Goal: Task Accomplishment & Management: Manage account settings

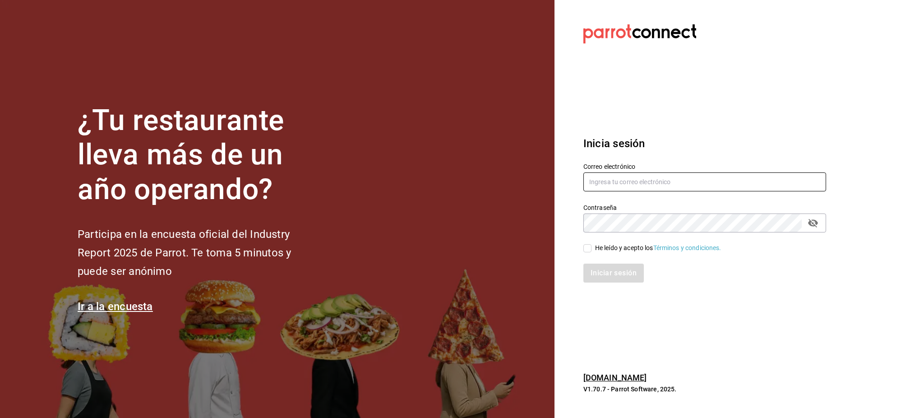
click at [628, 187] on input "text" at bounding box center [704, 181] width 243 height 19
paste input "cafeprofesor@cancun.com Parr0tConnec7"
click at [677, 178] on input "cafeprofesor@cancun.com Parr0tConnec7" at bounding box center [704, 181] width 243 height 19
type input "cafeprofesor@cancun.com"
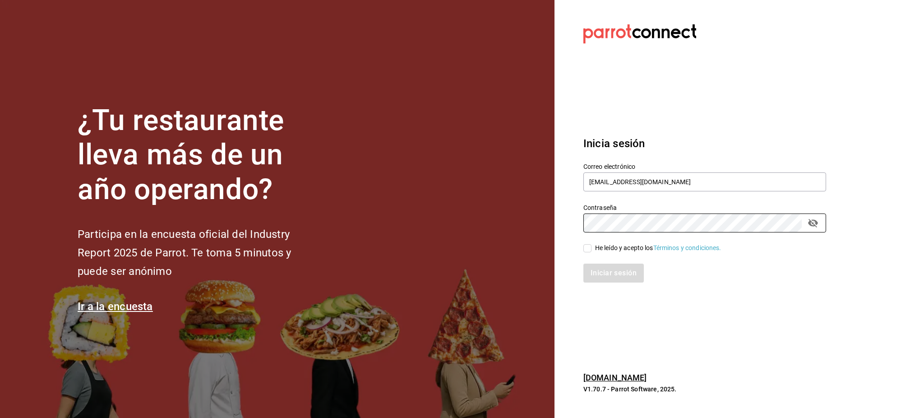
click at [618, 243] on div "He leído y acepto los Términos y condiciones." at bounding box center [658, 247] width 126 height 9
click at [591, 244] on input "He leído y acepto los Términos y condiciones." at bounding box center [587, 248] width 8 height 8
checkbox input "true"
click at [618, 273] on button "Iniciar sesión" at bounding box center [613, 272] width 61 height 19
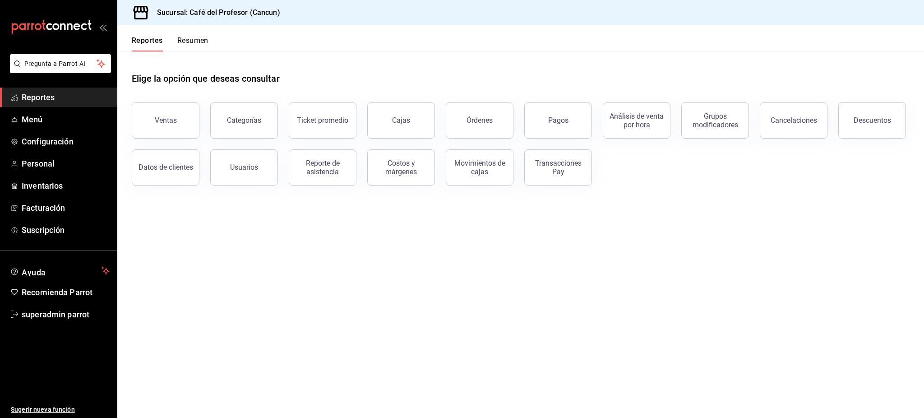
click at [286, 42] on header "Reportes Resumen" at bounding box center [520, 38] width 806 height 26
click at [43, 162] on span "Personal" at bounding box center [66, 163] width 88 height 12
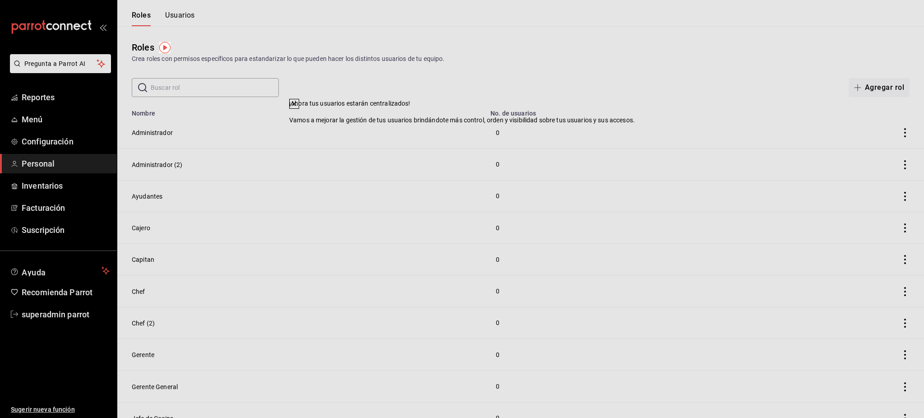
click at [298, 107] on icon at bounding box center [293, 103] width 7 height 7
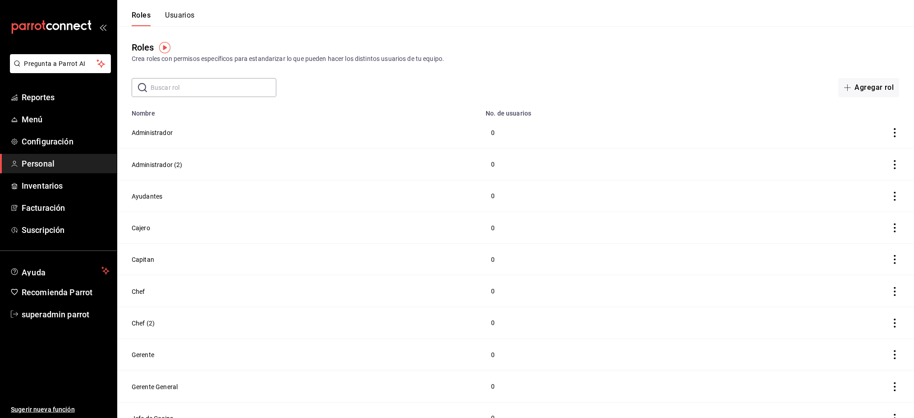
click at [179, 18] on button "Usuarios" at bounding box center [180, 18] width 30 height 15
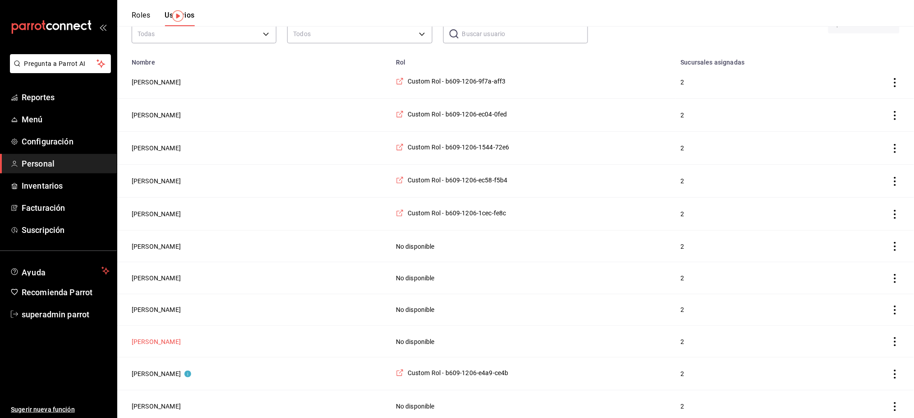
scroll to position [30, 0]
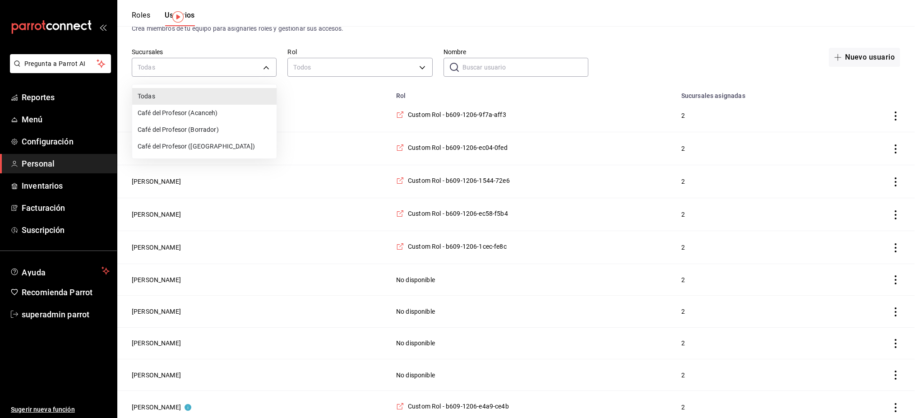
click at [349, 70] on div at bounding box center [462, 209] width 924 height 418
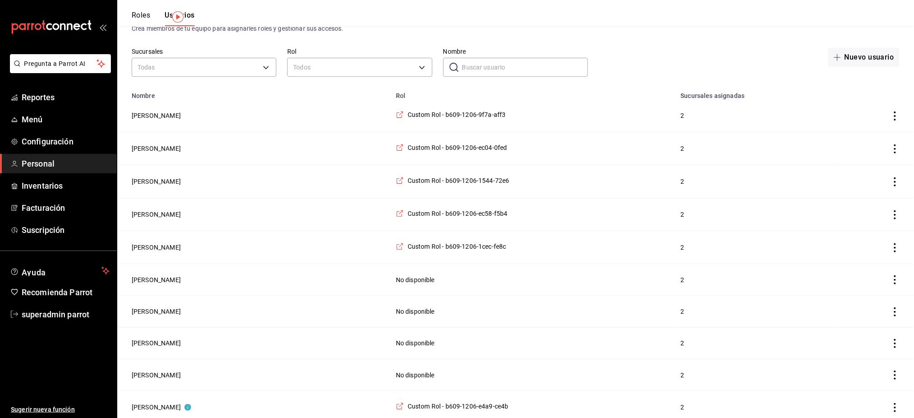
click at [520, 67] on input "Nombre" at bounding box center [525, 67] width 126 height 18
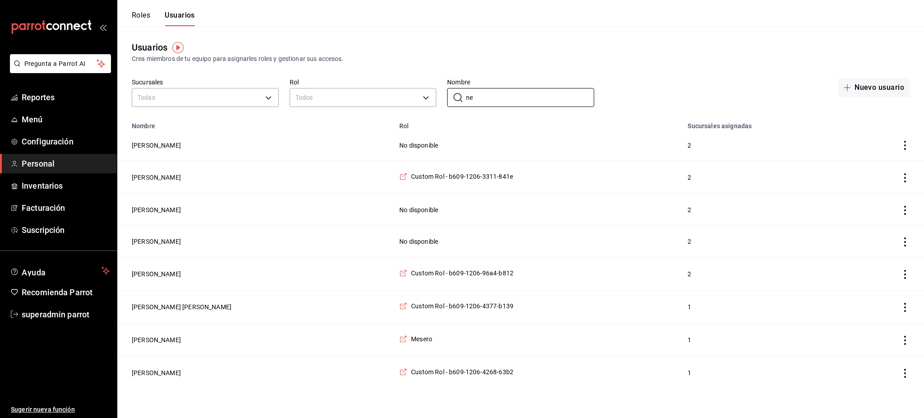
type input "ne"
click at [157, 349] on td "[PERSON_NAME]" at bounding box center [255, 339] width 276 height 33
click at [157, 345] on td "[PERSON_NAME]" at bounding box center [255, 339] width 276 height 33
click at [157, 342] on button "[PERSON_NAME]" at bounding box center [156, 339] width 49 height 9
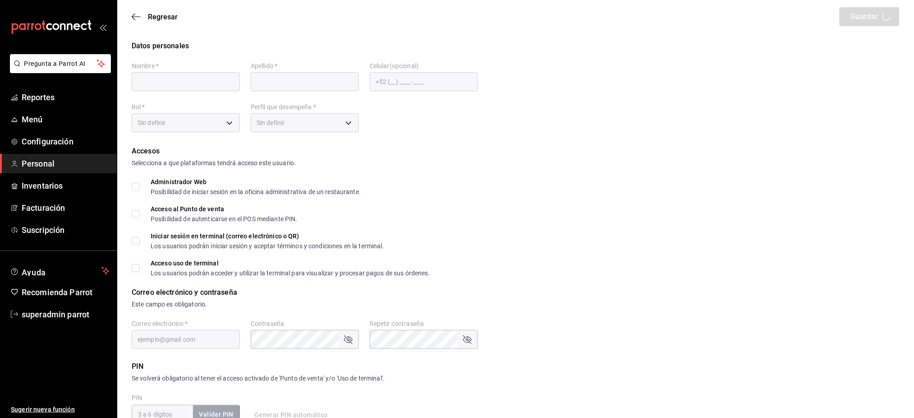
type input "[PERSON_NAME]"
checkbox input "true"
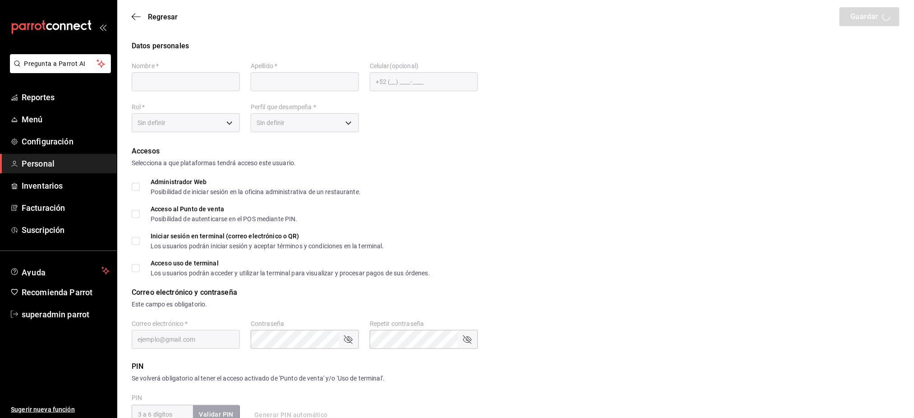
type input "[EMAIL_ADDRESS][DOMAIN_NAME]"
type input "1022"
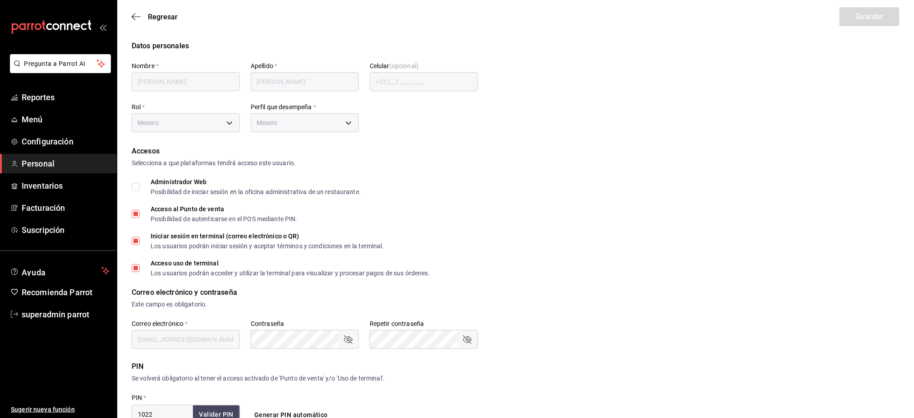
type input "1a76cd6b-98a7-4025-b815-3a88f11c6c47"
type input "WAITER"
checkbox input "true"
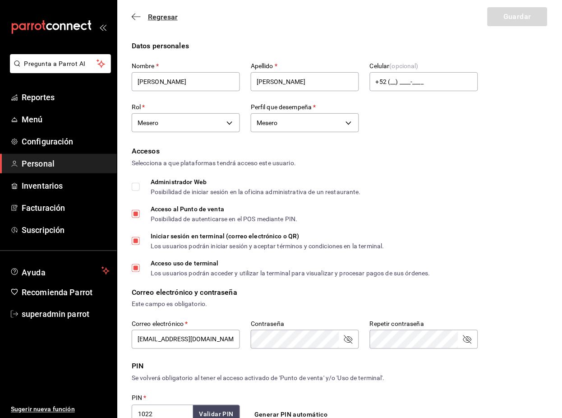
click at [156, 19] on span "Regresar" at bounding box center [163, 17] width 30 height 9
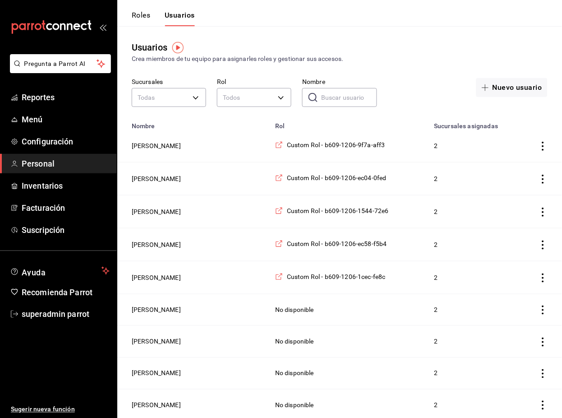
click at [322, 99] on input "Nombre" at bounding box center [348, 97] width 55 height 18
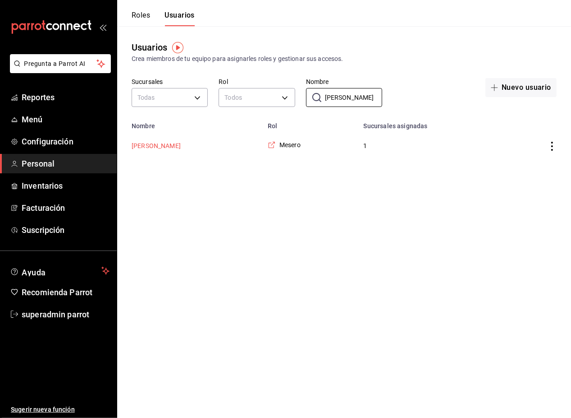
type input "[PERSON_NAME]"
click at [162, 147] on button "[PERSON_NAME]" at bounding box center [156, 145] width 49 height 9
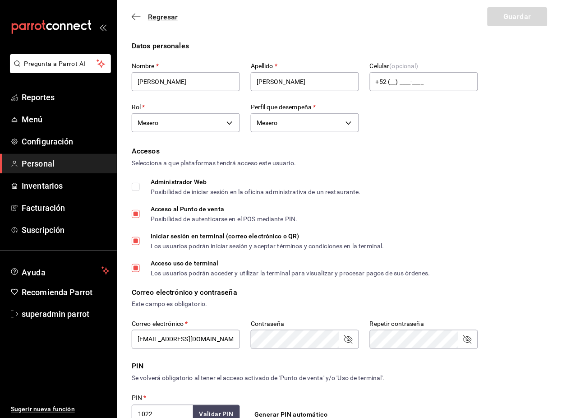
click at [150, 22] on div "Regresar Guardar" at bounding box center [339, 16] width 445 height 33
click at [154, 17] on span "Regresar" at bounding box center [163, 17] width 30 height 9
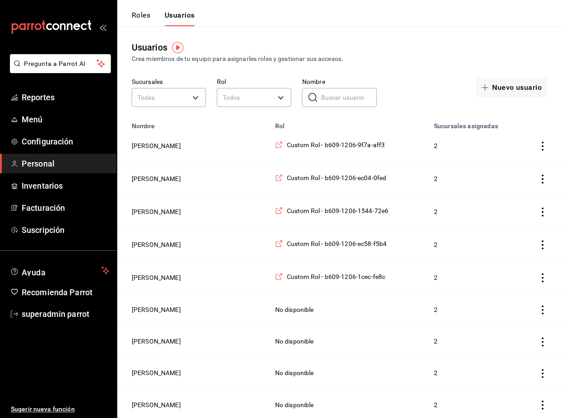
click at [320, 104] on div "​ Nombre" at bounding box center [339, 97] width 74 height 19
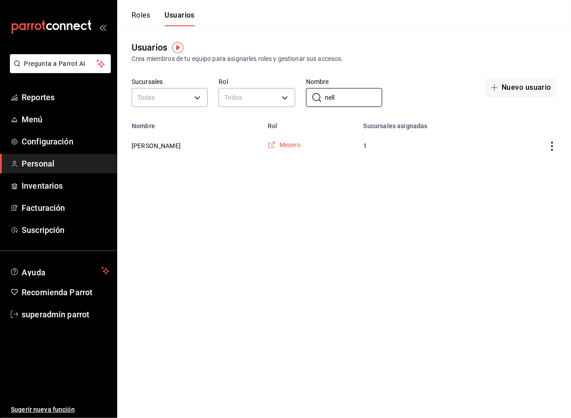
type input "nell"
click at [268, 147] on icon "employeesTable" at bounding box center [272, 145] width 8 height 8
click at [143, 26] on div "Roles Usuarios Usuarios Crea miembros de tu equipo para asignarles roles y gest…" at bounding box center [344, 81] width 454 height 162
click at [141, 18] on button "Roles" at bounding box center [141, 18] width 18 height 15
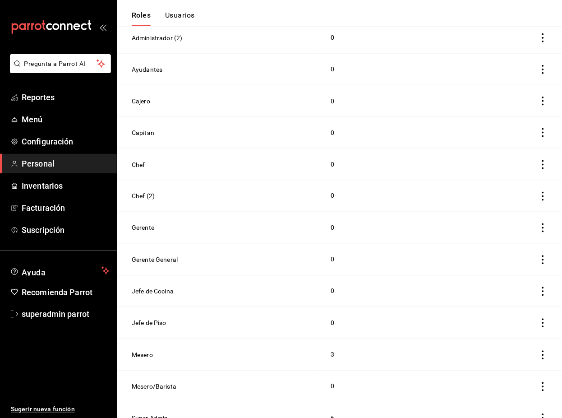
scroll to position [135, 0]
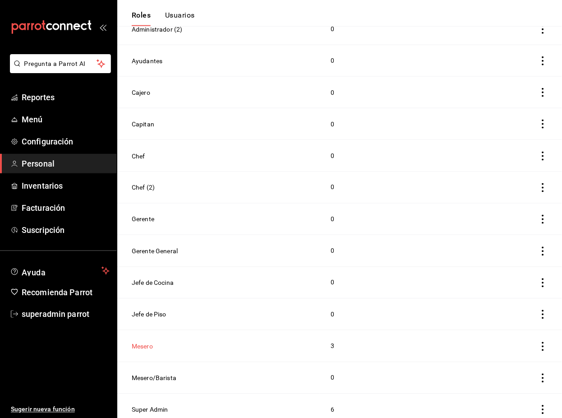
click at [152, 342] on button "Mesero" at bounding box center [142, 346] width 21 height 9
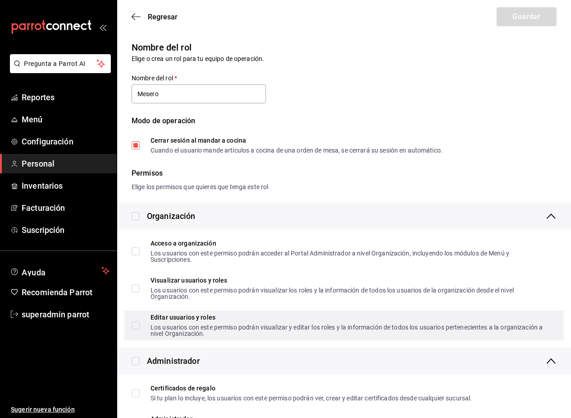
type input "Mesero"
checkbox input "true"
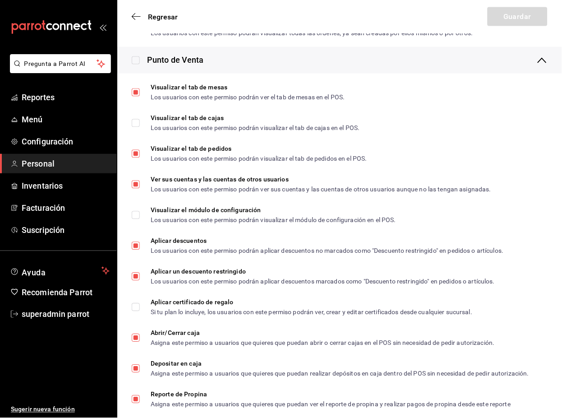
scroll to position [842, 0]
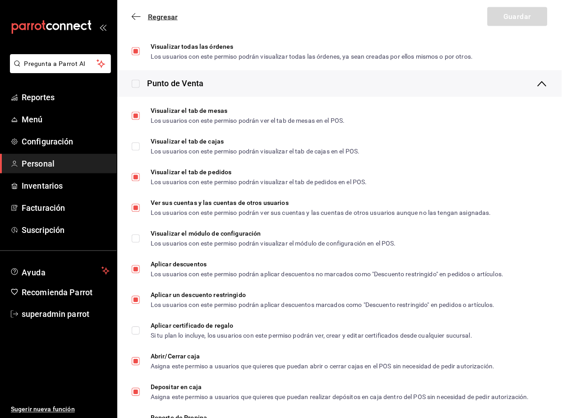
click at [161, 19] on span "Regresar" at bounding box center [163, 17] width 30 height 9
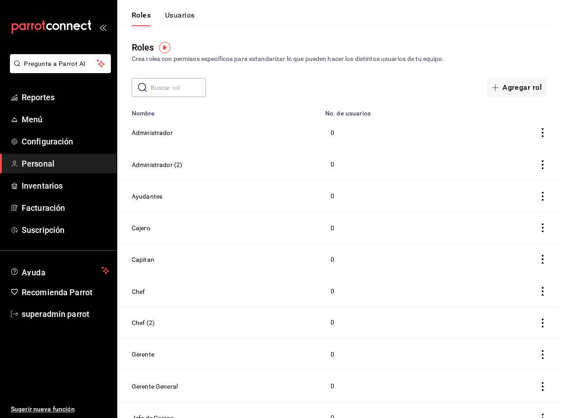
click at [184, 17] on button "Usuarios" at bounding box center [180, 18] width 30 height 15
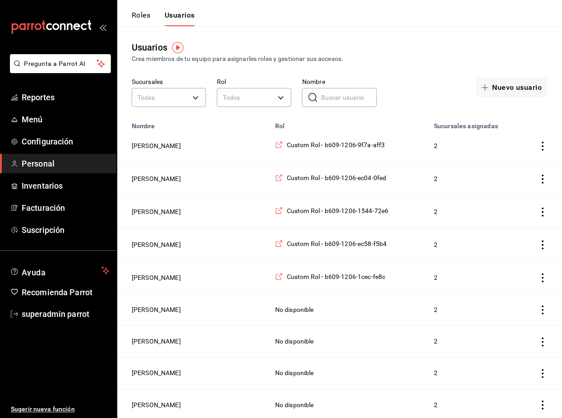
click at [332, 100] on input "Nombre" at bounding box center [348, 97] width 55 height 18
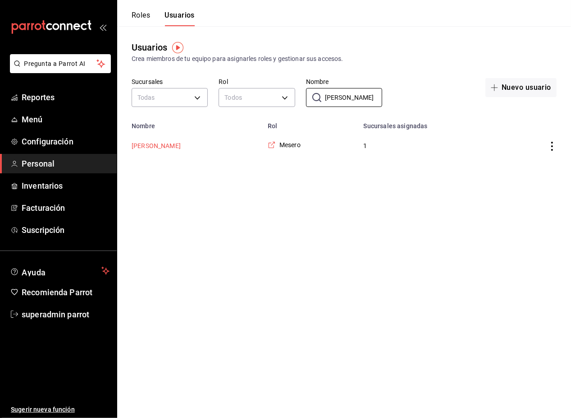
type input "[PERSON_NAME]"
click at [162, 150] on button "[PERSON_NAME]" at bounding box center [156, 145] width 49 height 9
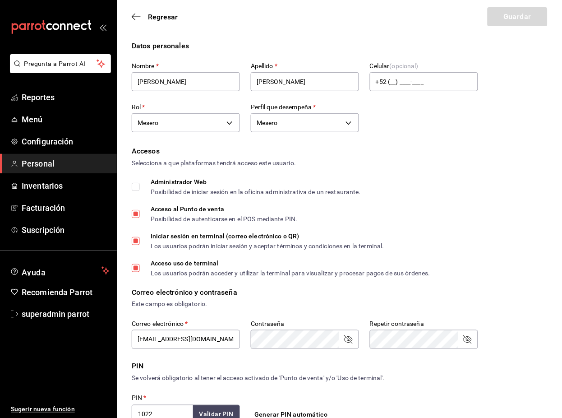
scroll to position [230, 0]
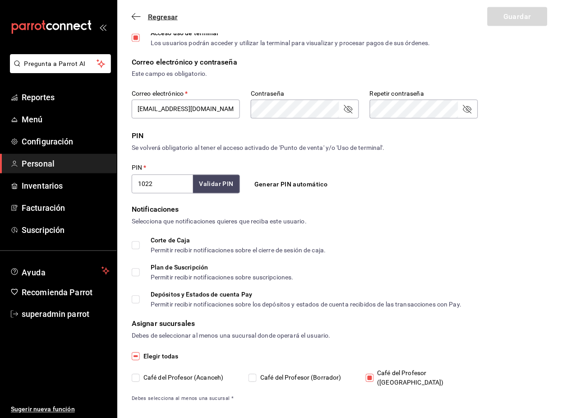
click at [163, 15] on span "Regresar" at bounding box center [163, 17] width 30 height 9
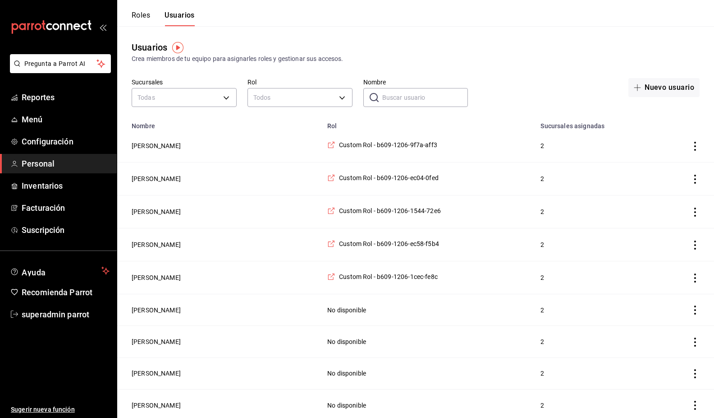
click at [414, 103] on input "Nombre" at bounding box center [425, 97] width 86 height 18
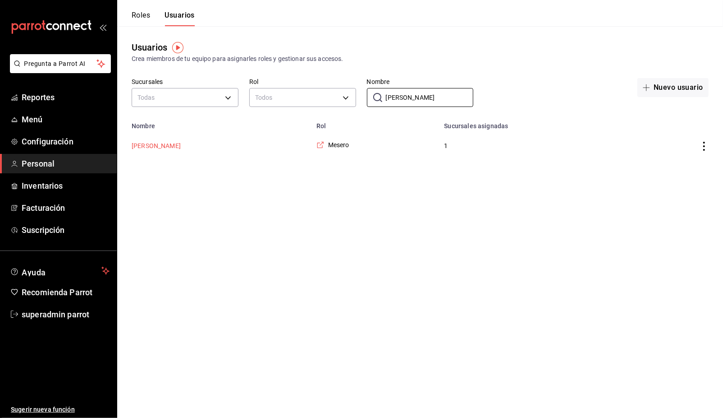
type input "[PERSON_NAME]"
click at [143, 147] on button "[PERSON_NAME]" at bounding box center [156, 145] width 49 height 9
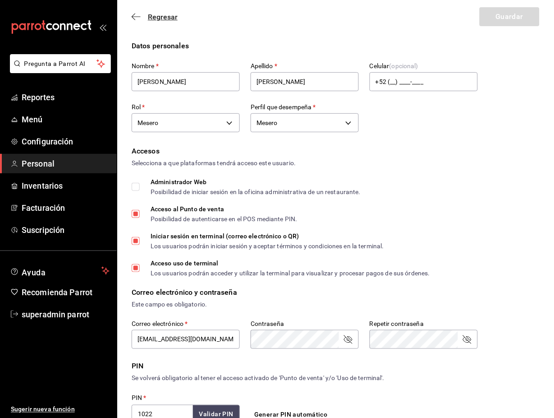
click at [148, 19] on span "Regresar" at bounding box center [163, 17] width 30 height 9
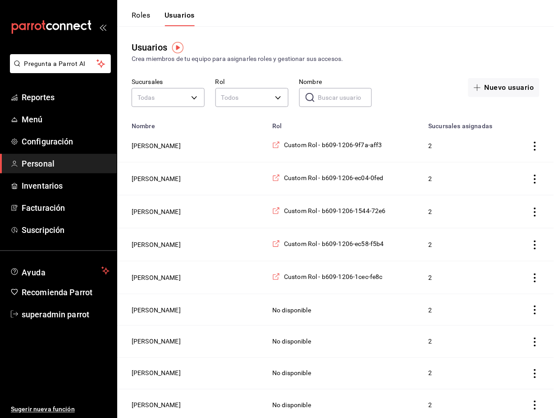
click at [340, 105] on input "Nombre" at bounding box center [345, 97] width 54 height 18
click at [325, 97] on input "Nombre" at bounding box center [345, 97] width 54 height 18
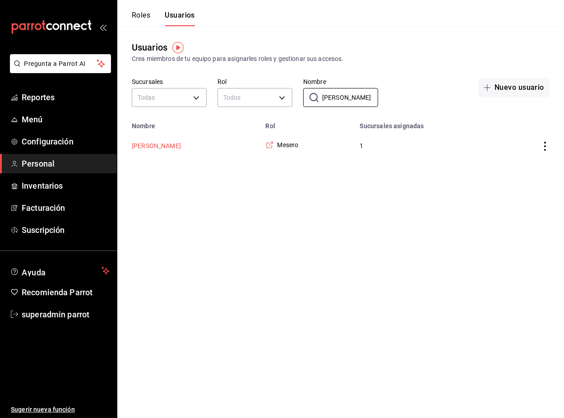
type input "[PERSON_NAME]"
click at [152, 145] on button "[PERSON_NAME]" at bounding box center [156, 145] width 49 height 9
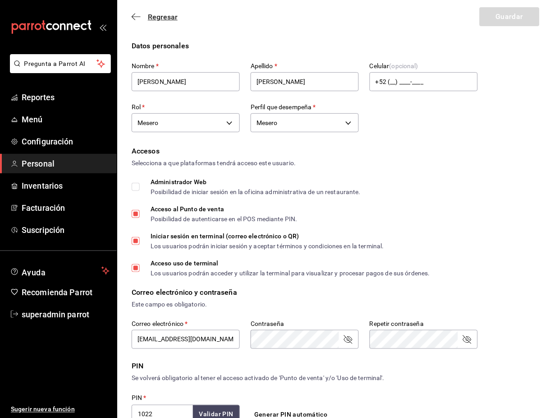
click at [156, 20] on span "Regresar" at bounding box center [163, 17] width 30 height 9
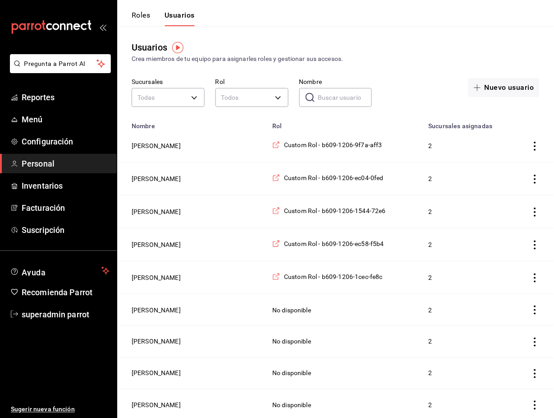
click at [140, 16] on button "Roles" at bounding box center [141, 18] width 18 height 15
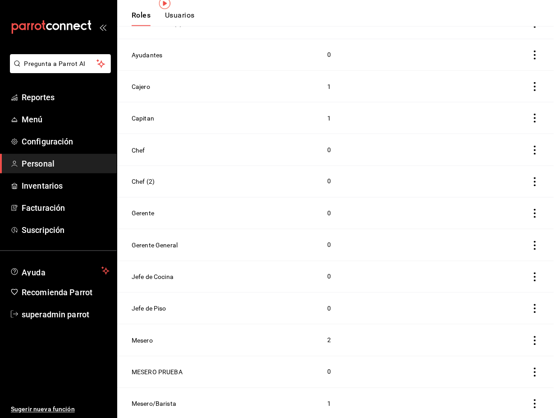
scroll to position [166, 0]
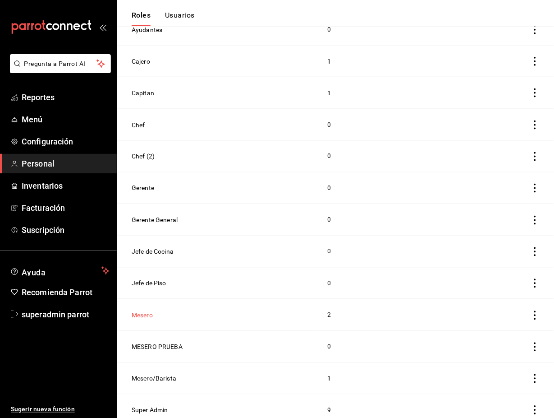
click at [141, 311] on button "Mesero" at bounding box center [142, 315] width 21 height 9
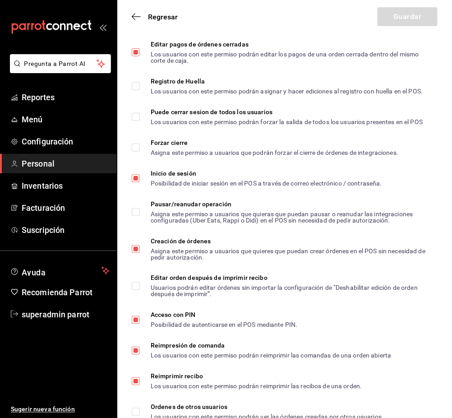
scroll to position [1403, 0]
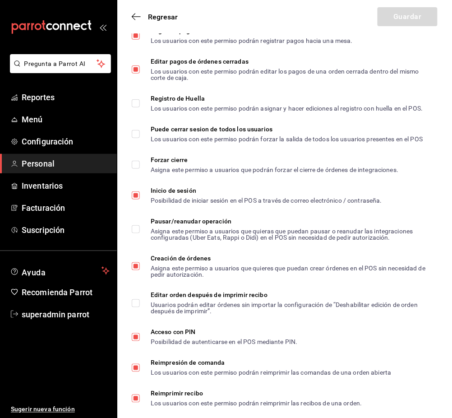
click at [152, 23] on div "Regresar Guardar" at bounding box center [284, 16] width 335 height 33
click at [157, 16] on span "Regresar" at bounding box center [163, 17] width 30 height 9
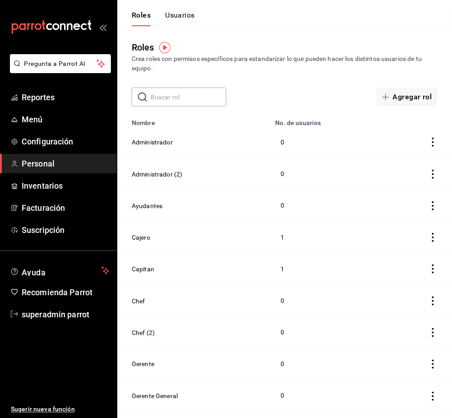
click at [184, 14] on button "Usuarios" at bounding box center [180, 18] width 30 height 15
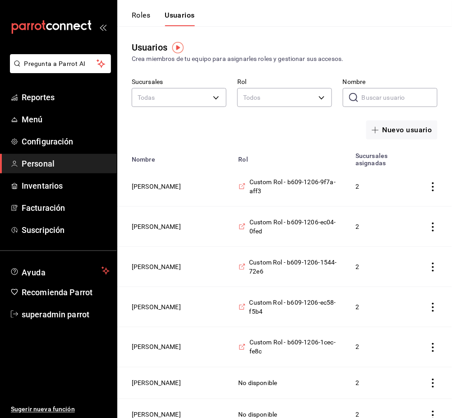
click at [379, 93] on input "Nombre" at bounding box center [400, 97] width 76 height 18
type input "[PERSON_NAME]"
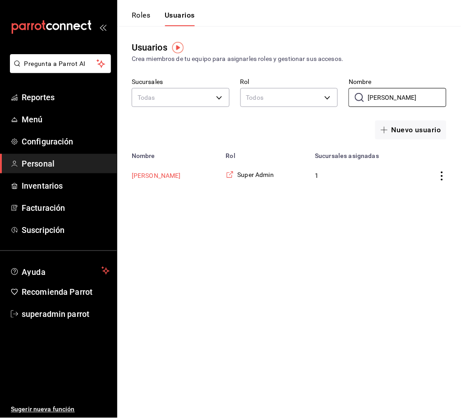
click at [153, 176] on button "[PERSON_NAME]" at bounding box center [156, 175] width 49 height 9
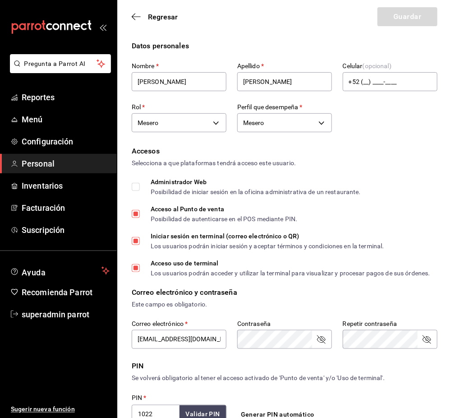
type input "2aa0bebf-de37-4608-80c0-efc88eae4c1e"
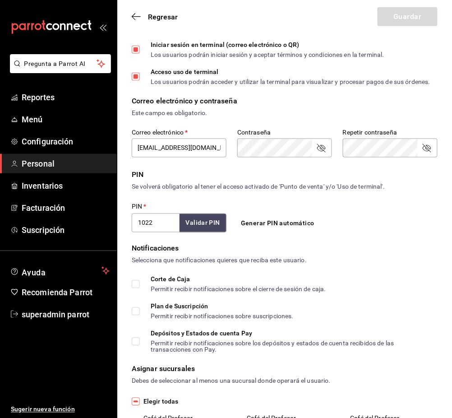
scroll to position [253, 0]
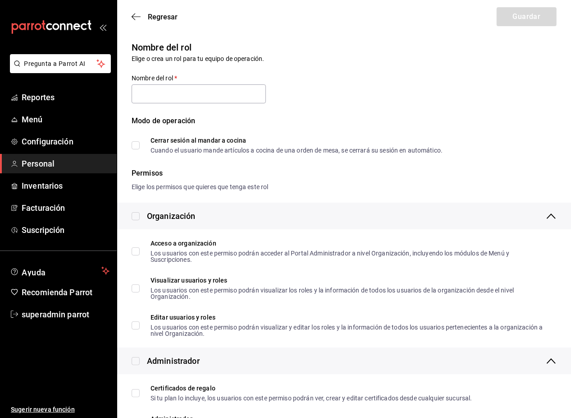
type input "Mesero"
checkbox input "true"
